Goal: Book appointment/travel/reservation

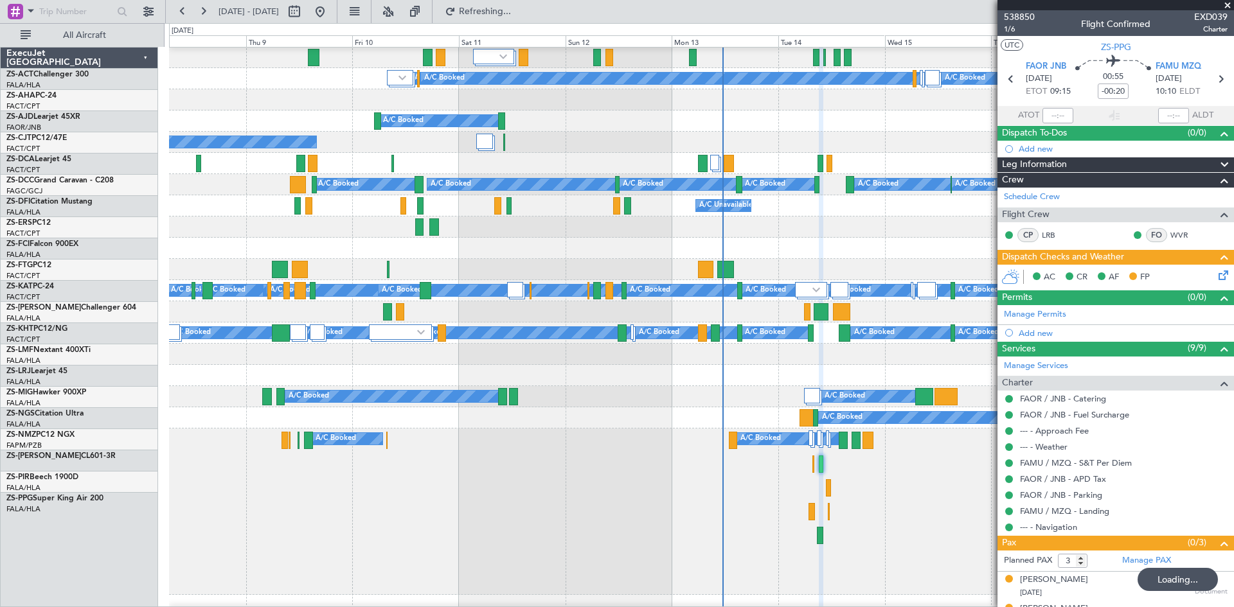
scroll to position [64, 0]
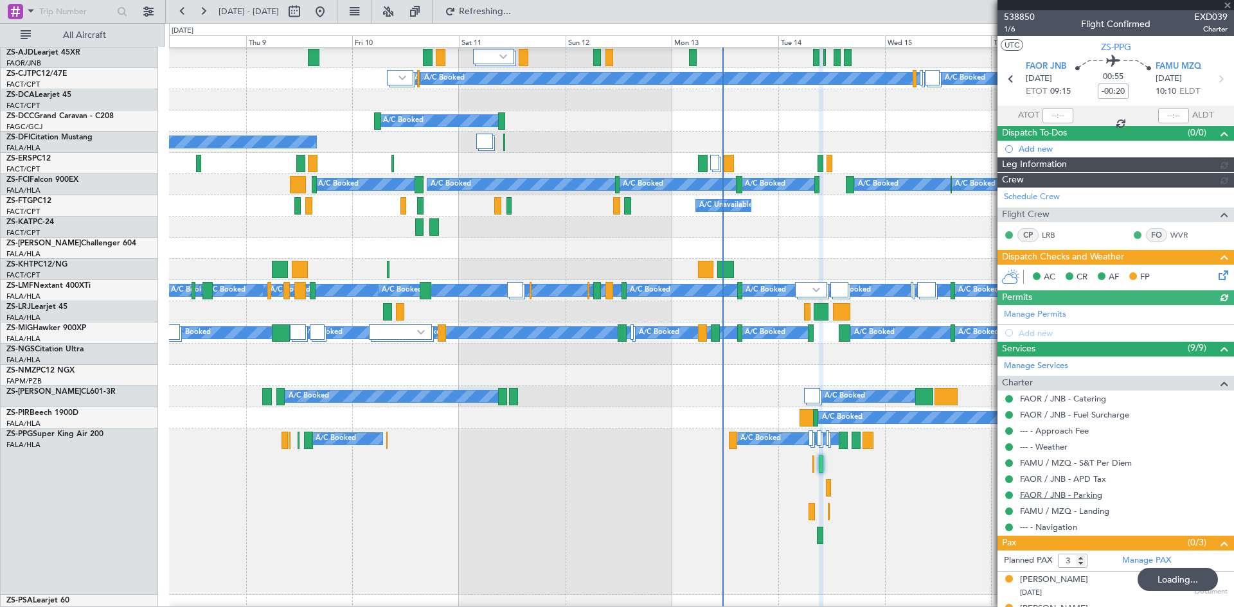
drag, startPoint x: 1226, startPoint y: 3, endPoint x: 1101, endPoint y: 492, distance: 504.1
click at [1226, 7] on div at bounding box center [1115, 5] width 236 height 10
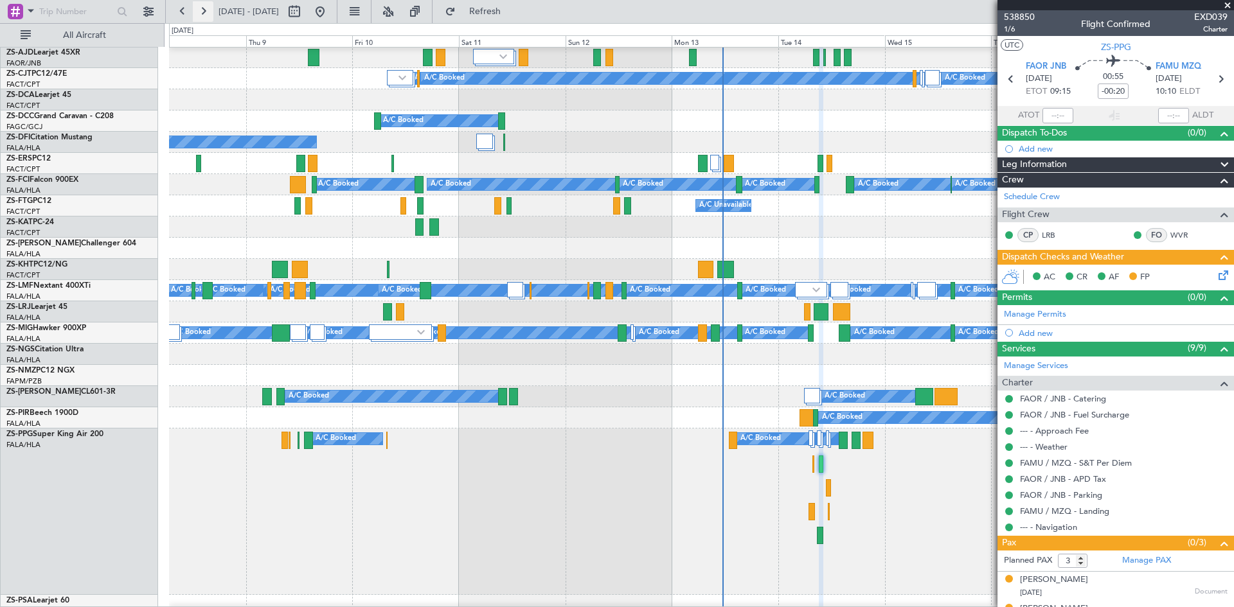
click at [200, 13] on button at bounding box center [203, 11] width 21 height 21
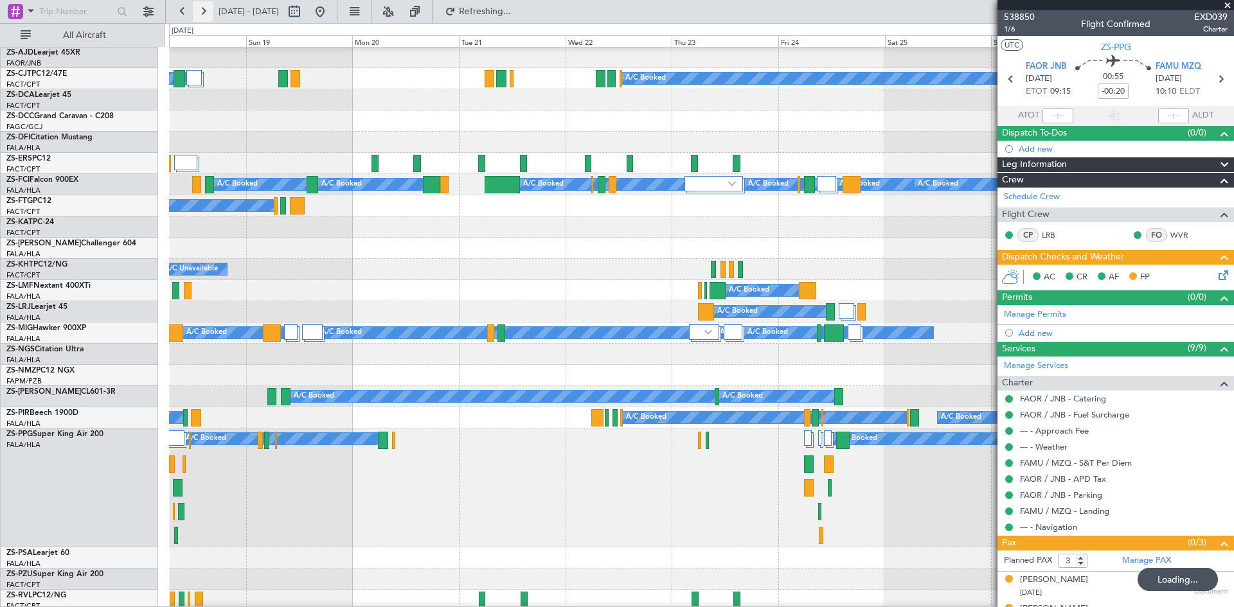
click at [200, 13] on button at bounding box center [203, 11] width 21 height 21
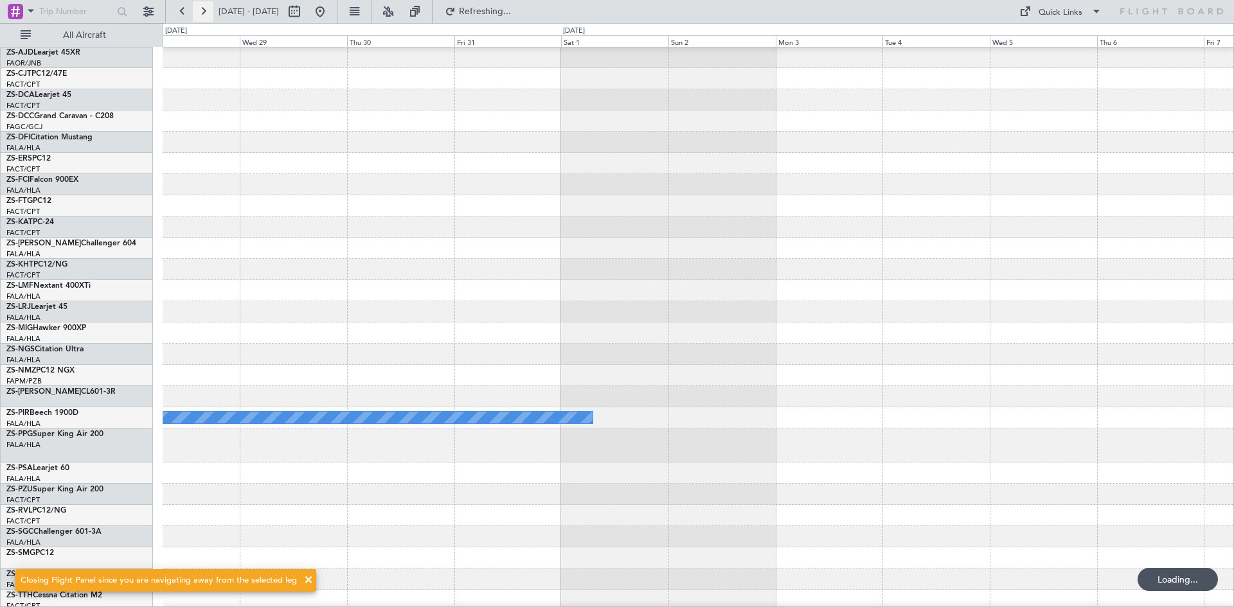
click at [200, 13] on button at bounding box center [203, 11] width 21 height 21
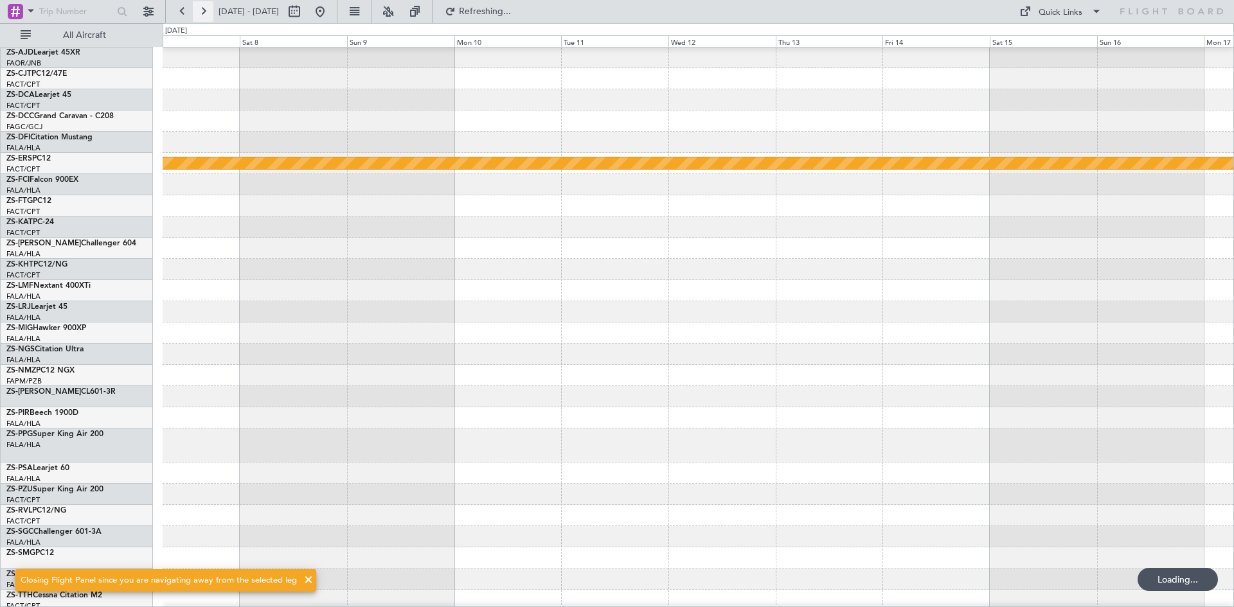
click at [199, 8] on button at bounding box center [203, 11] width 21 height 21
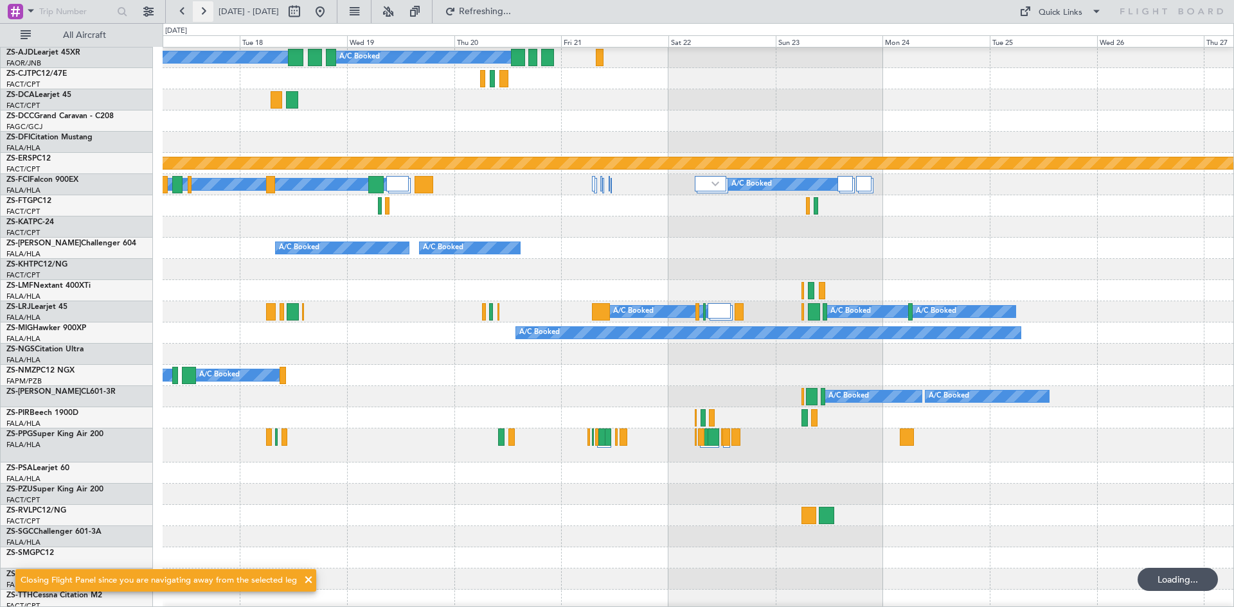
click at [204, 13] on button at bounding box center [203, 11] width 21 height 21
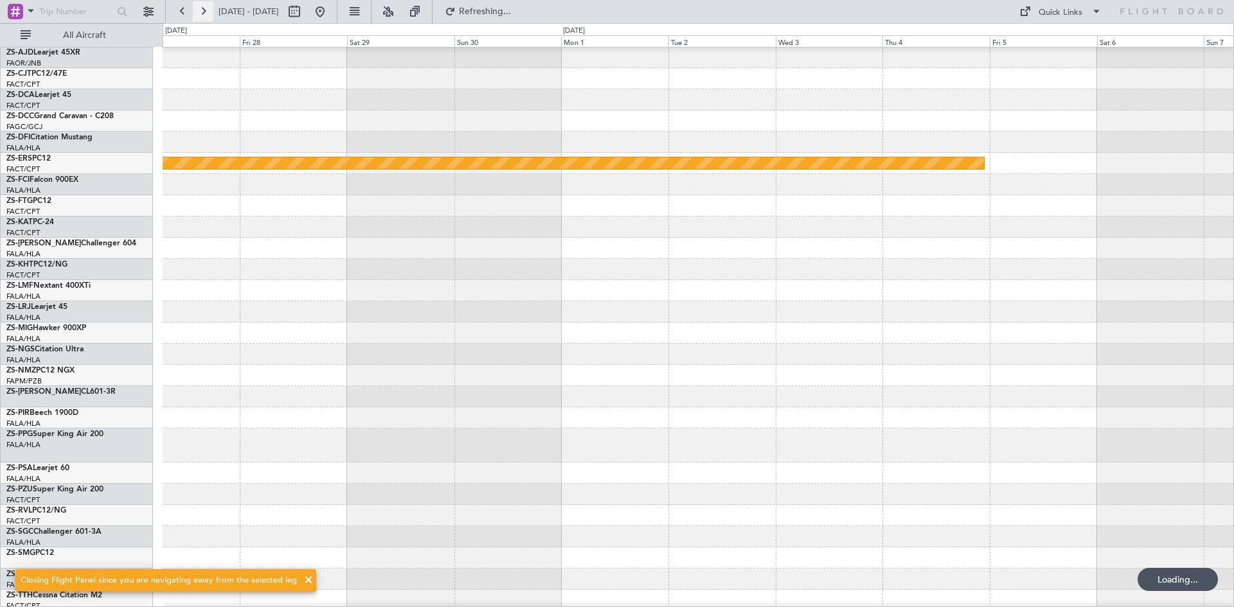
click at [204, 13] on button at bounding box center [203, 11] width 21 height 21
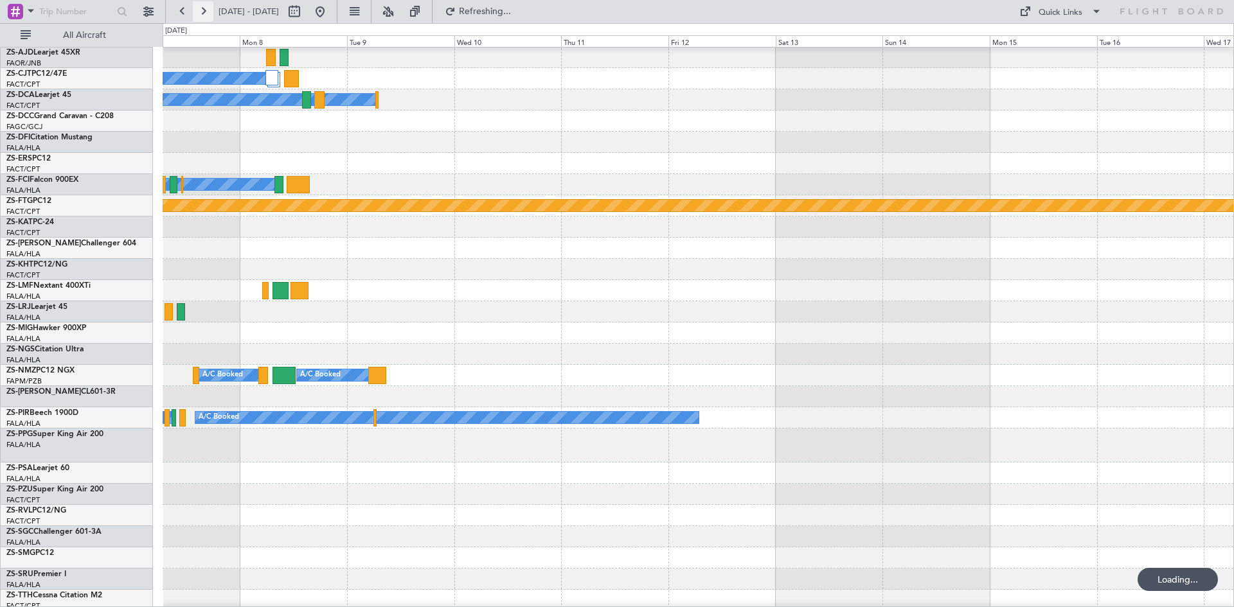
click at [204, 13] on button at bounding box center [203, 11] width 21 height 21
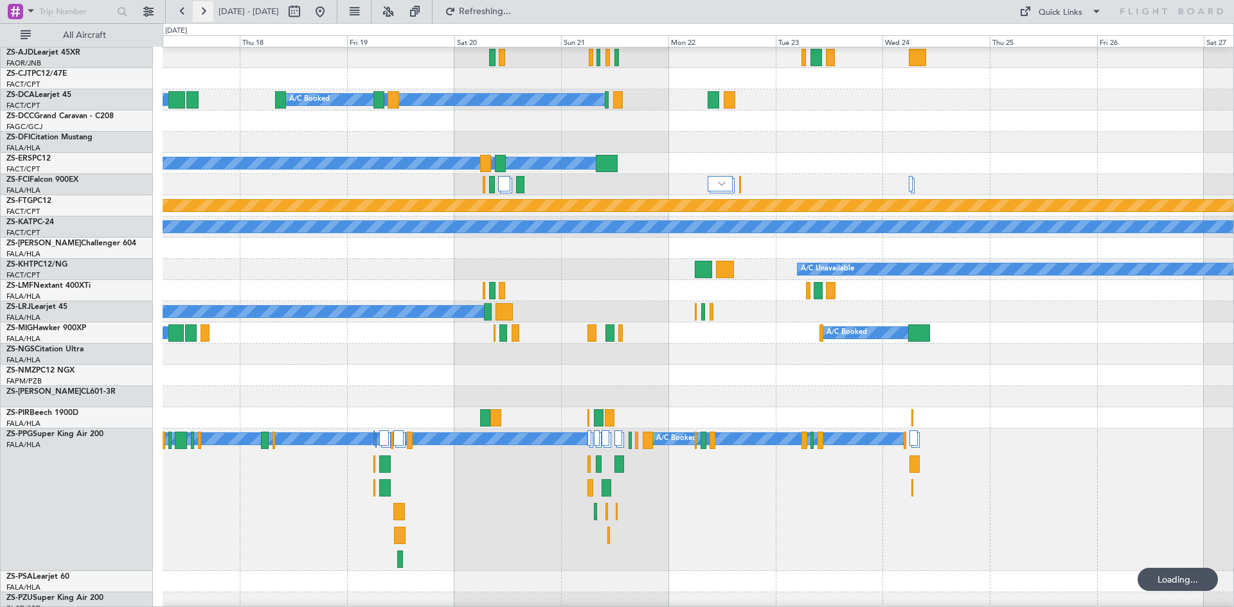
click at [204, 13] on button at bounding box center [203, 11] width 21 height 21
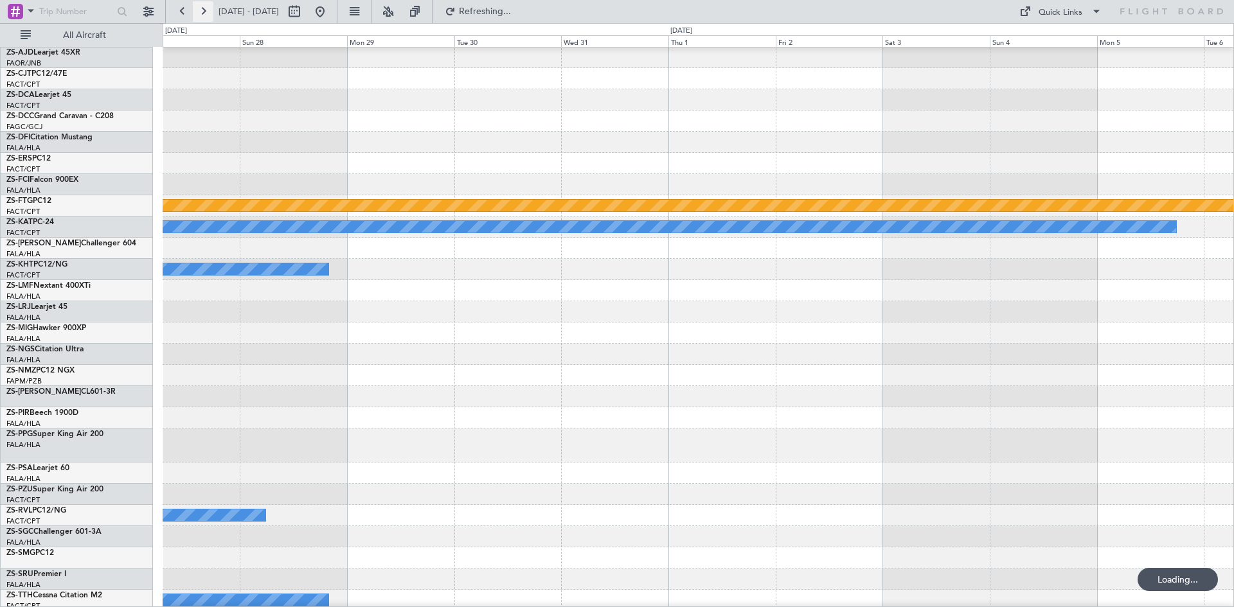
click at [204, 13] on button at bounding box center [203, 11] width 21 height 21
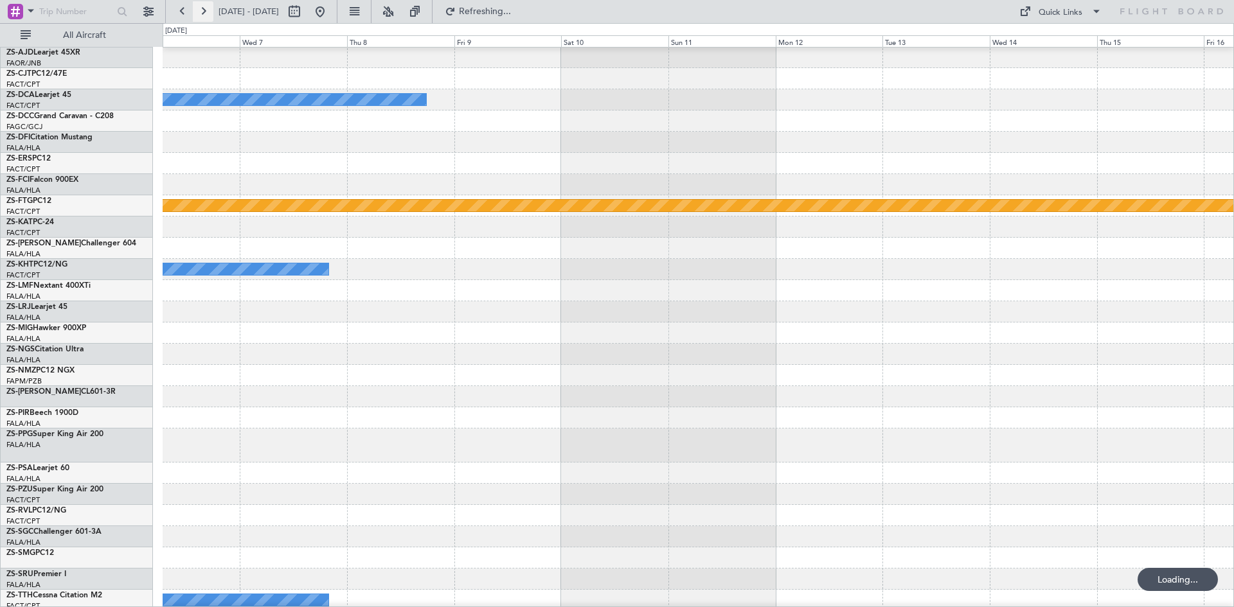
click at [204, 13] on button at bounding box center [203, 11] width 21 height 21
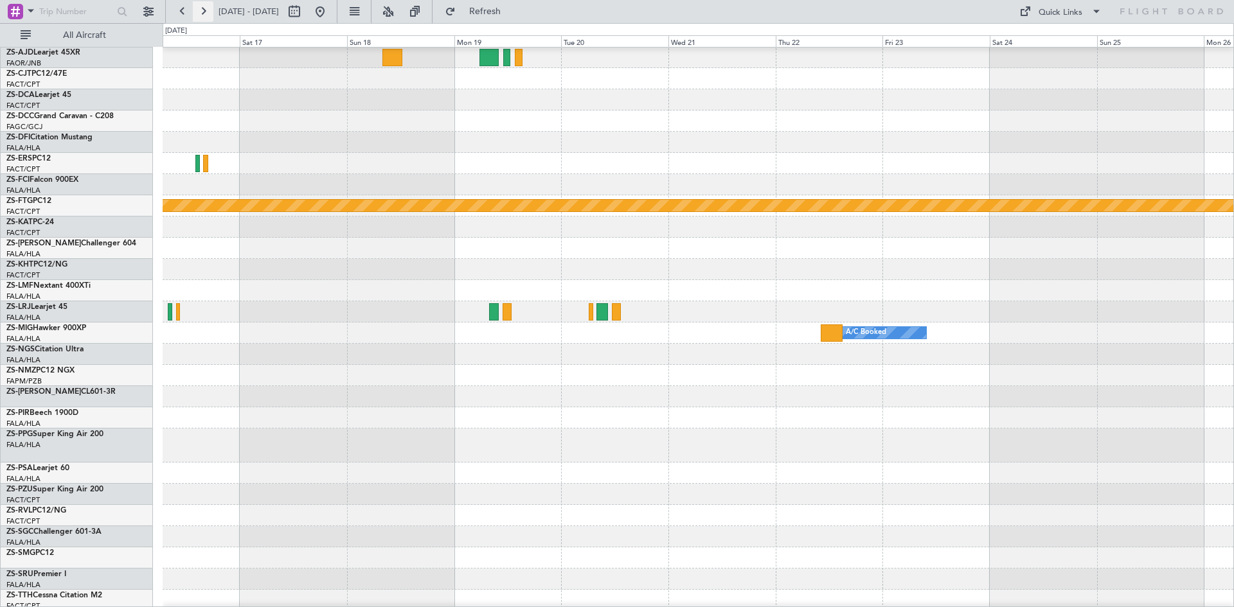
click at [204, 13] on button at bounding box center [203, 11] width 21 height 21
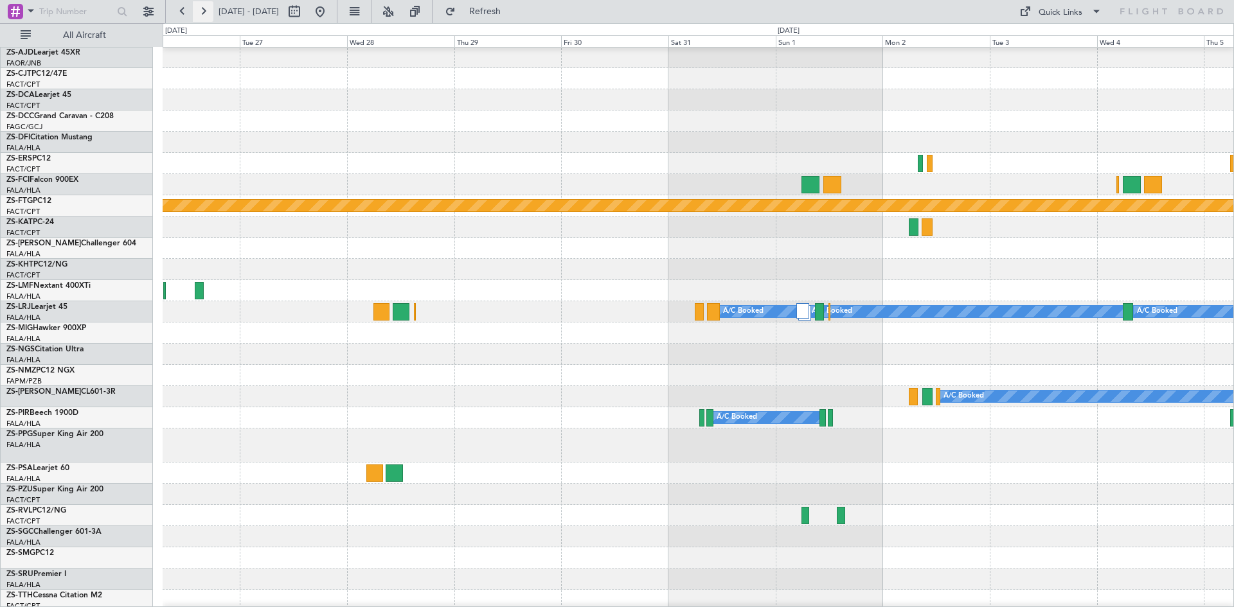
click at [204, 13] on button at bounding box center [203, 11] width 21 height 21
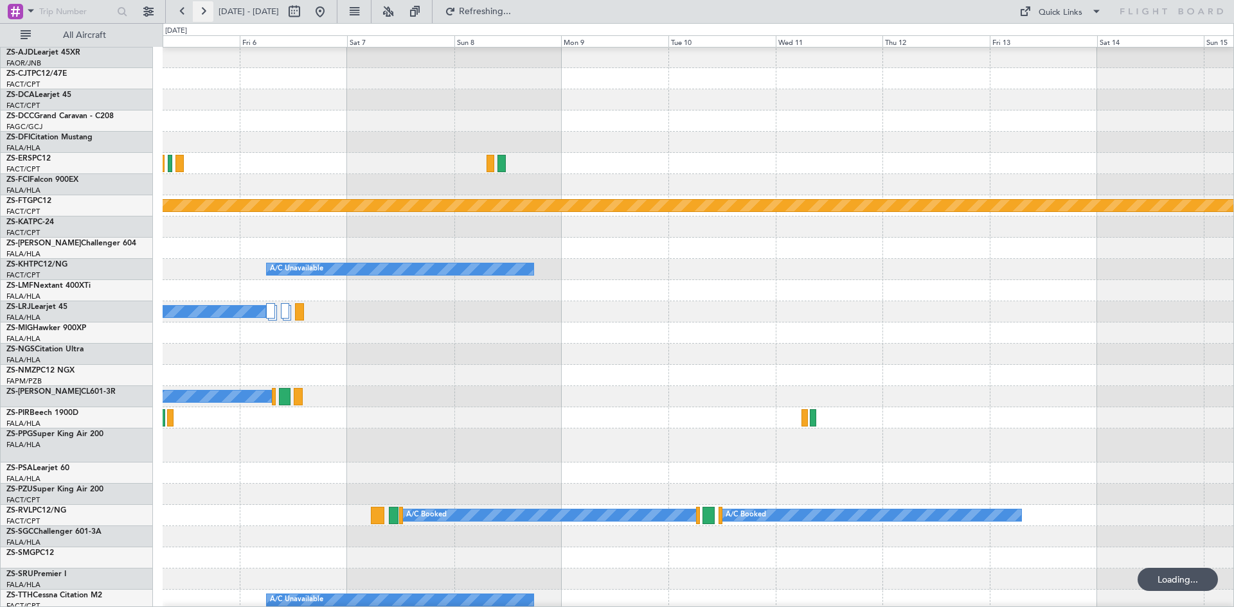
click at [204, 13] on button at bounding box center [203, 11] width 21 height 21
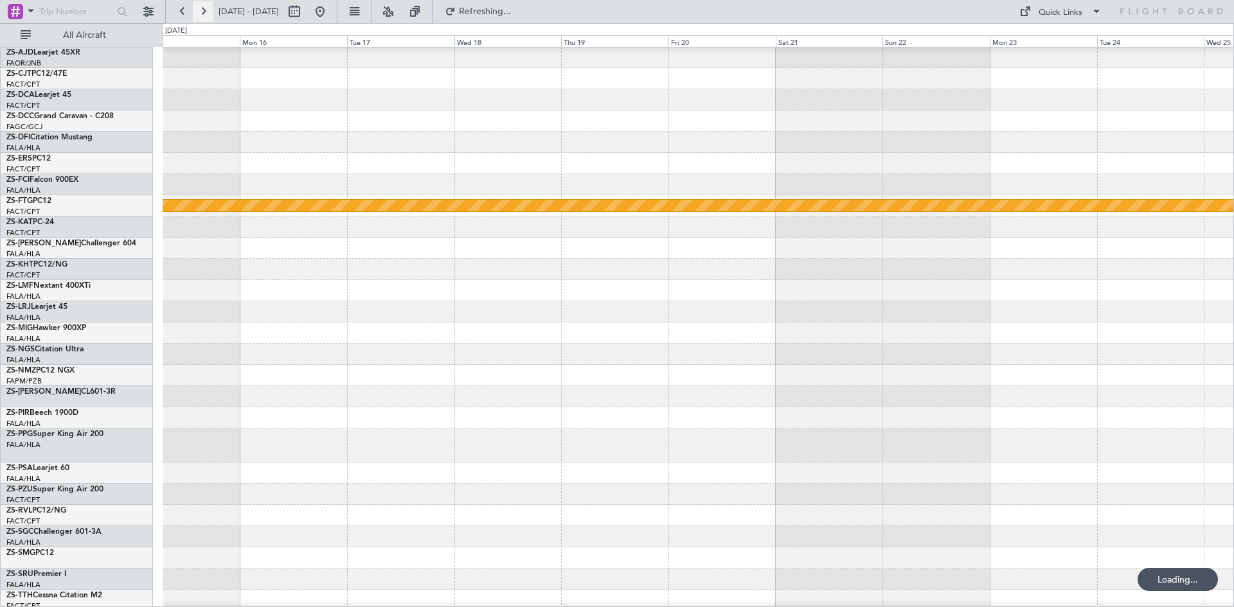
click at [204, 13] on button at bounding box center [203, 11] width 21 height 21
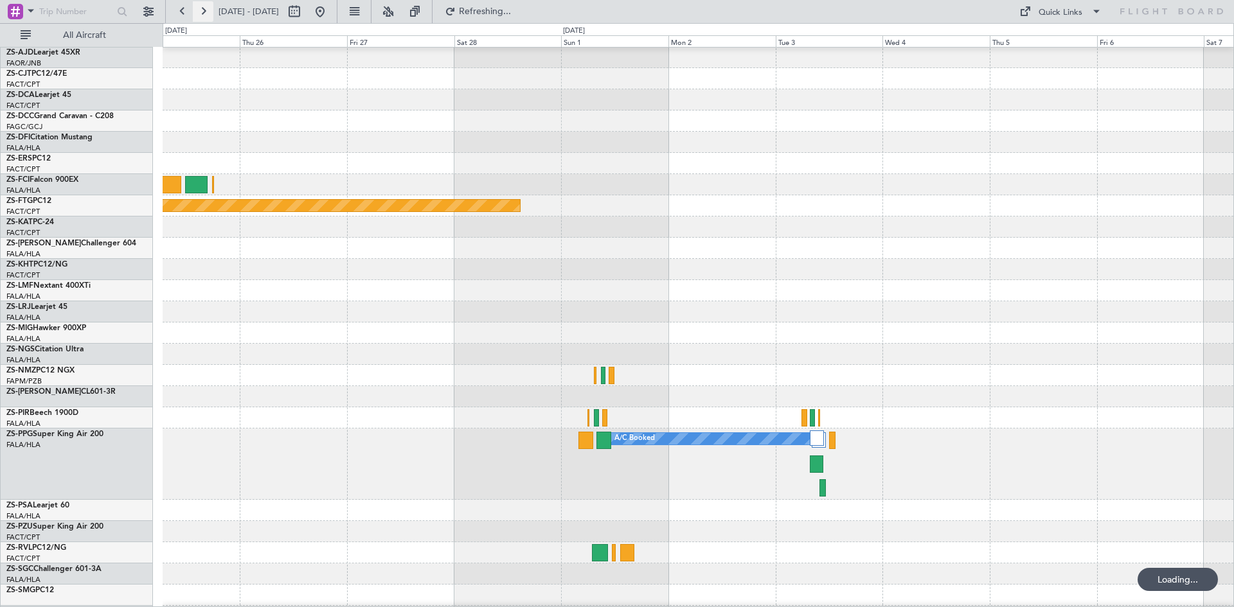
click at [204, 13] on button at bounding box center [203, 11] width 21 height 21
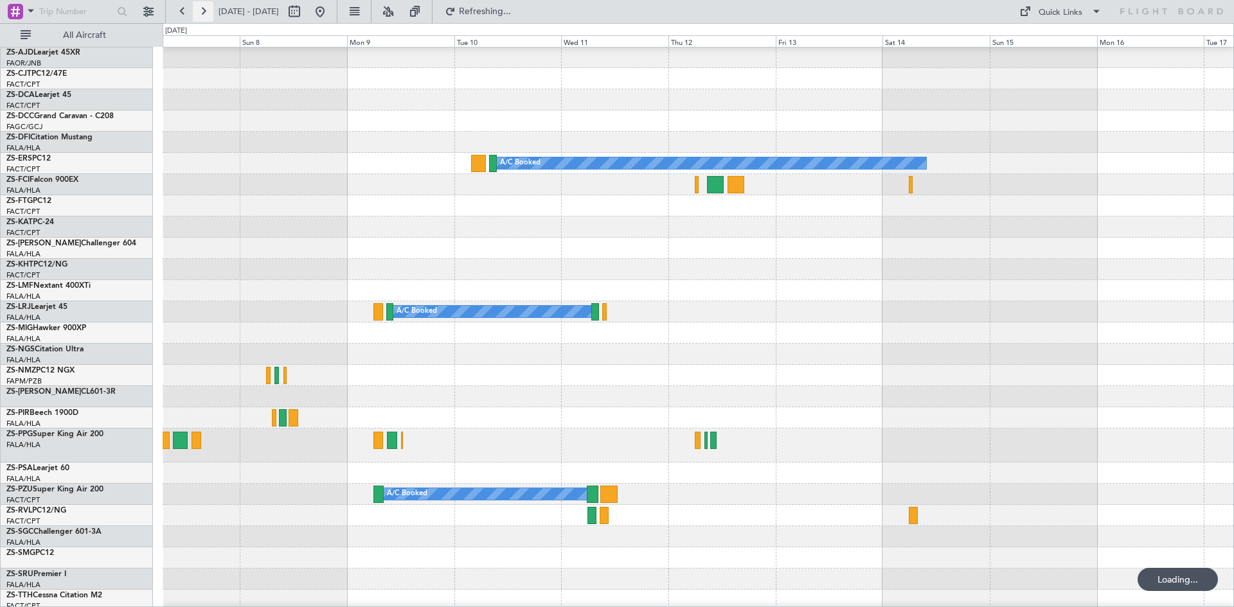
click at [204, 13] on button at bounding box center [203, 11] width 21 height 21
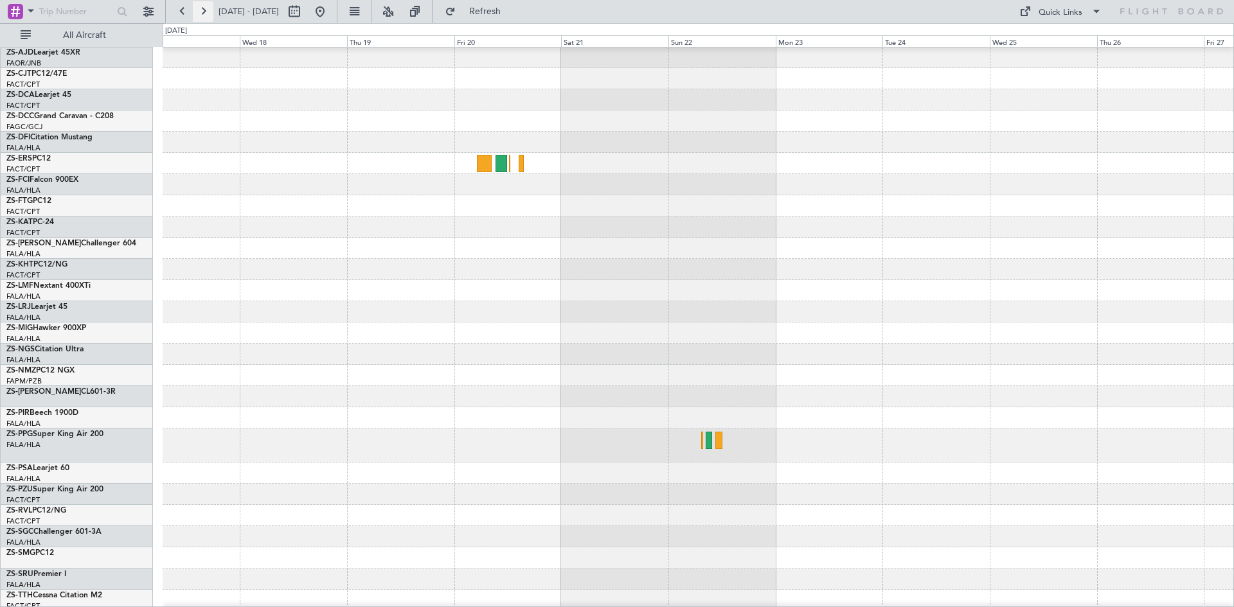
click at [204, 13] on button at bounding box center [203, 11] width 21 height 21
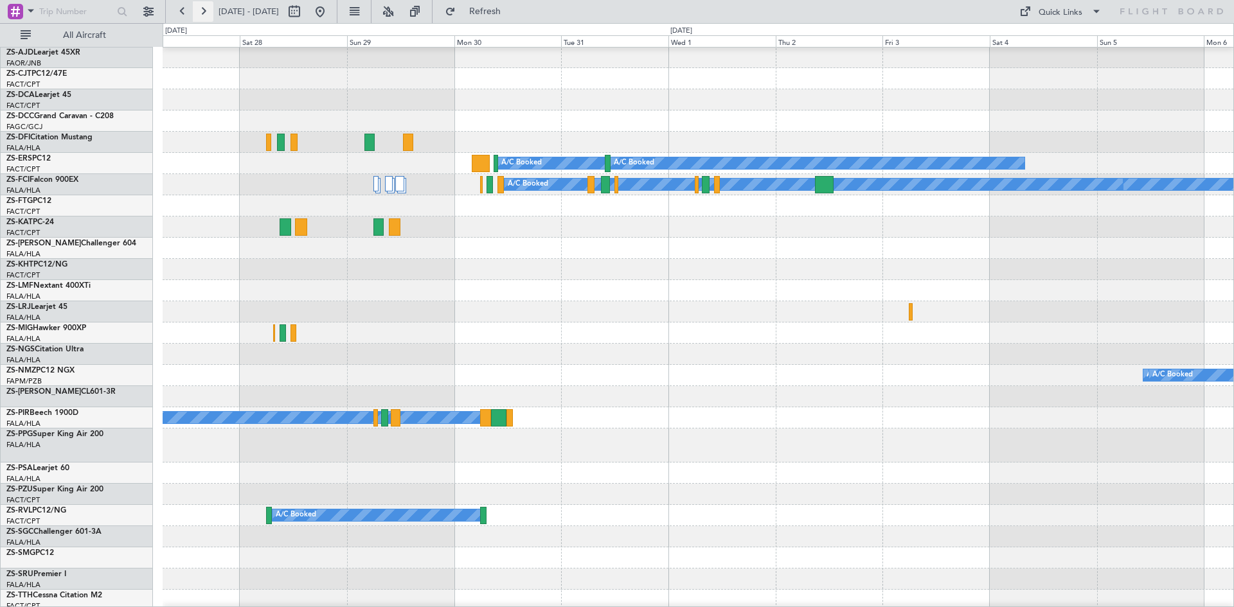
click at [204, 13] on button at bounding box center [203, 11] width 21 height 21
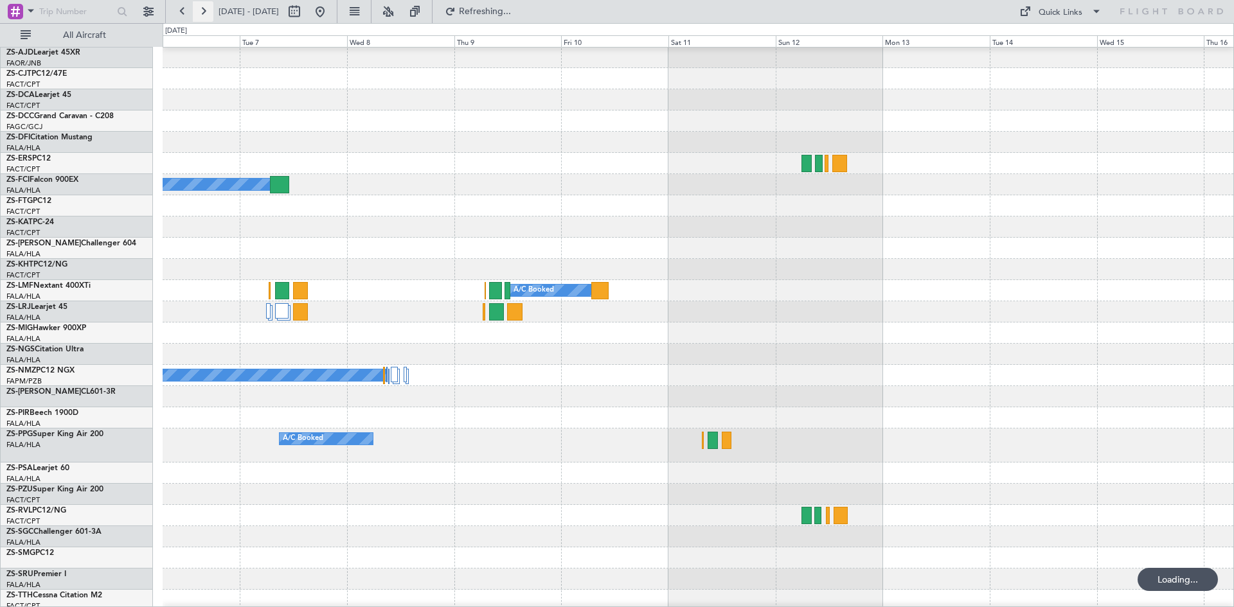
click at [204, 13] on button at bounding box center [203, 11] width 21 height 21
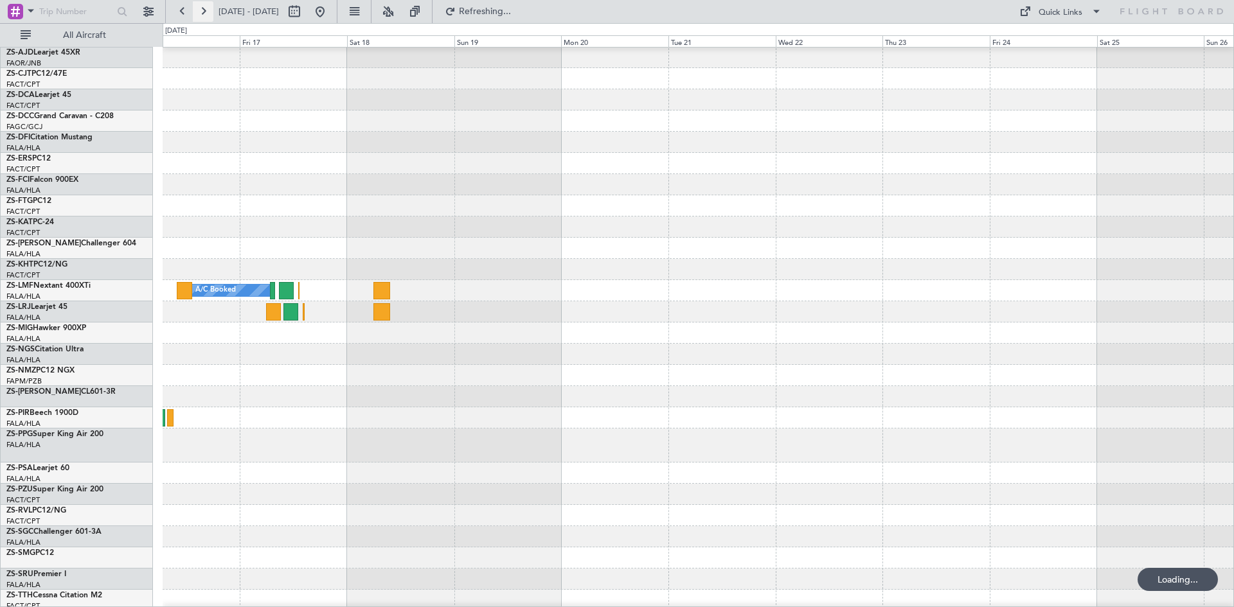
click at [204, 13] on button at bounding box center [203, 11] width 21 height 21
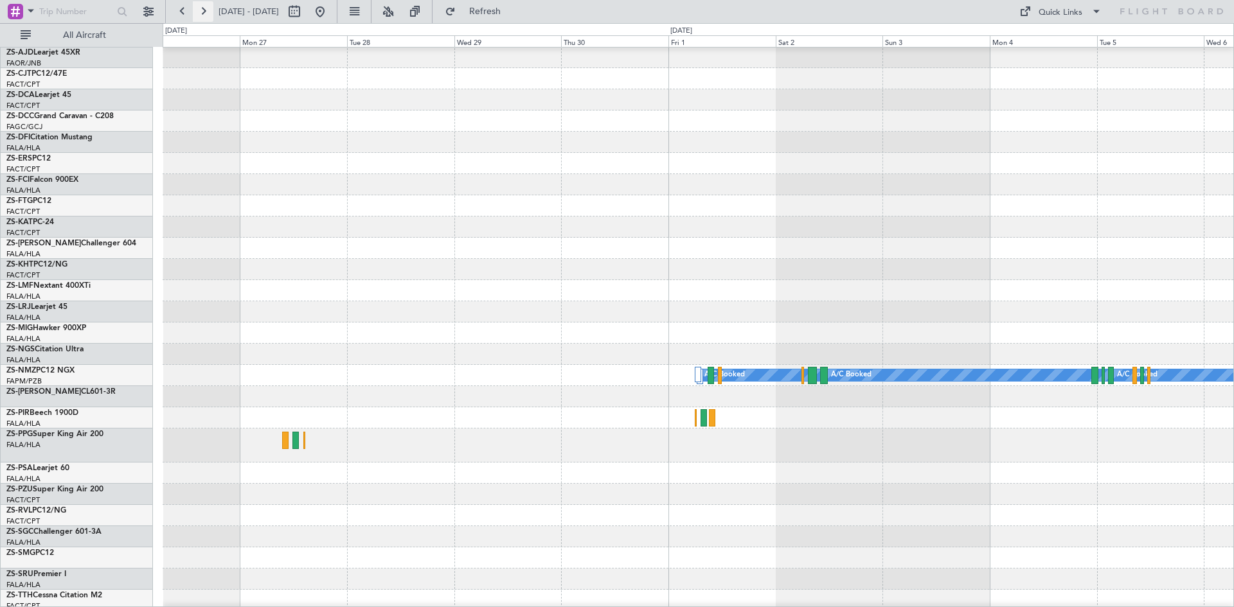
click at [204, 13] on button at bounding box center [203, 11] width 21 height 21
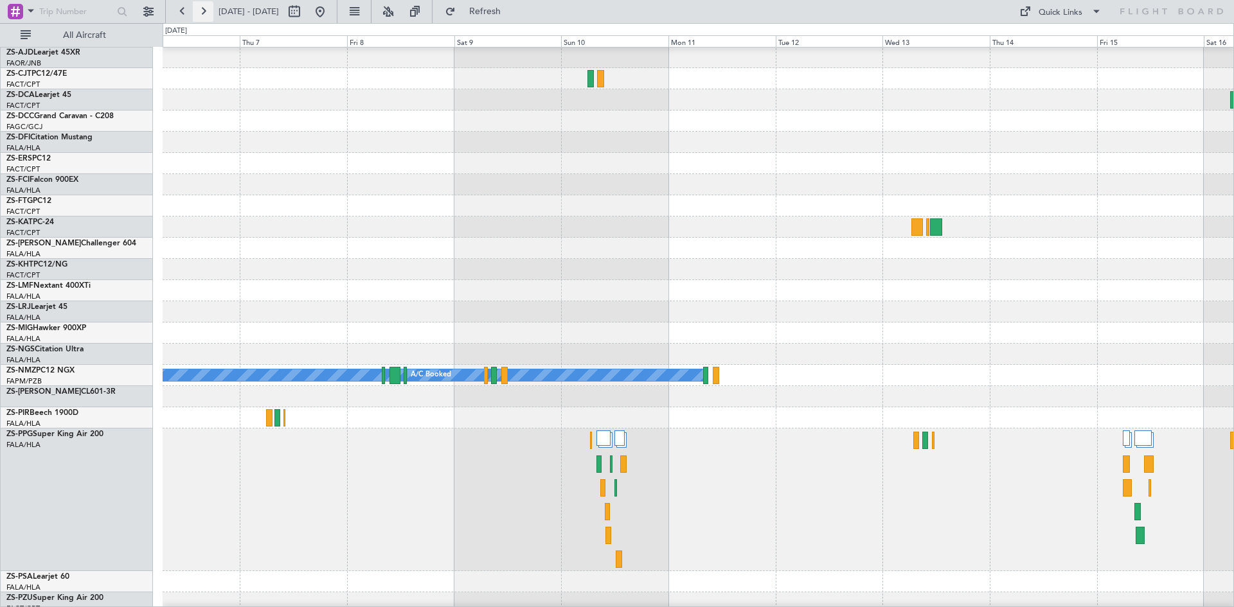
click at [204, 13] on button at bounding box center [203, 11] width 21 height 21
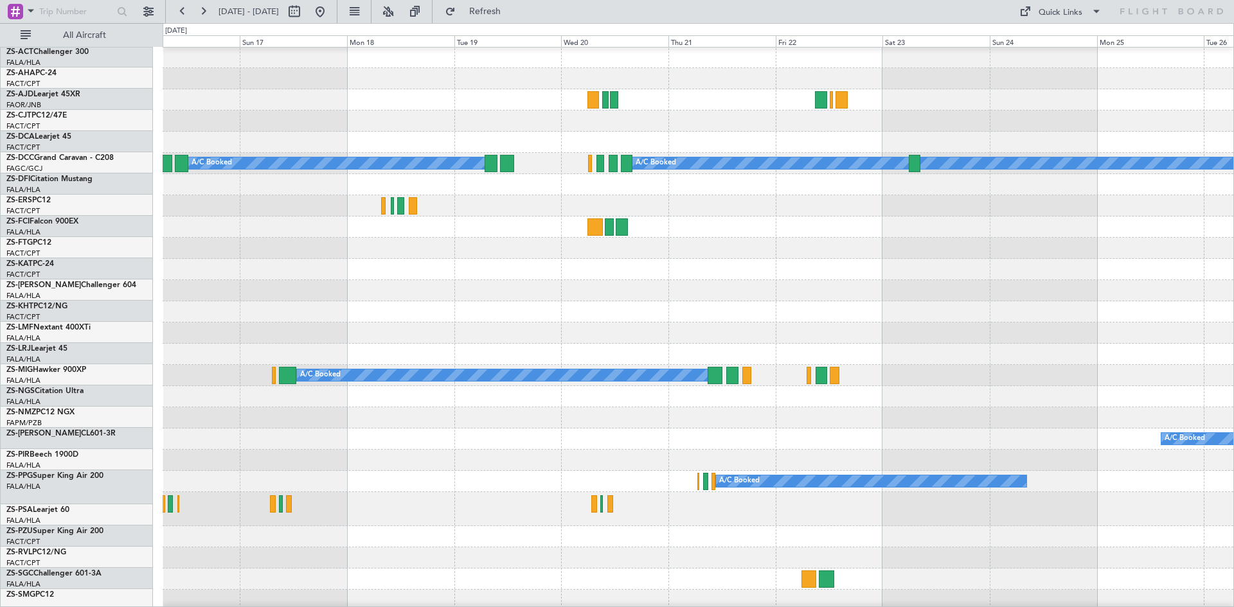
scroll to position [0, 0]
